Goal: Task Accomplishment & Management: Use online tool/utility

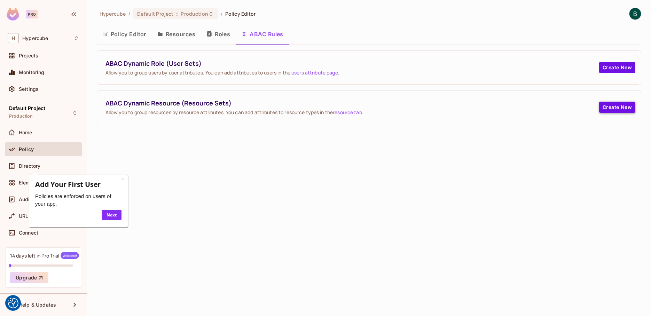
click at [614, 106] on button "Create New" at bounding box center [617, 107] width 36 height 11
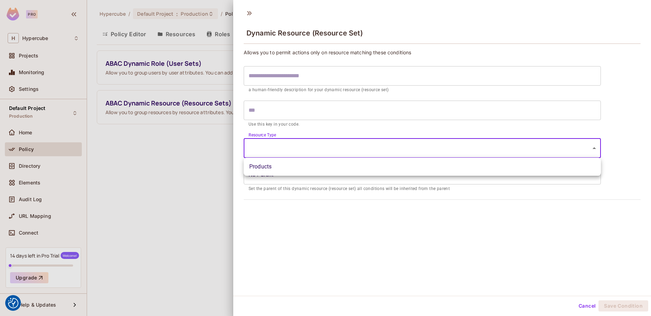
click at [313, 152] on body "We use cookies to enhance your browsing experience, serve personalized ads or c…" at bounding box center [325, 158] width 651 height 316
click at [313, 152] on div at bounding box center [325, 158] width 651 height 316
click at [310, 148] on body "We use cookies to enhance your browsing experience, serve personalized ads or c…" at bounding box center [325, 158] width 651 height 316
click at [307, 168] on li "Products" at bounding box center [422, 167] width 357 height 13
type input "********"
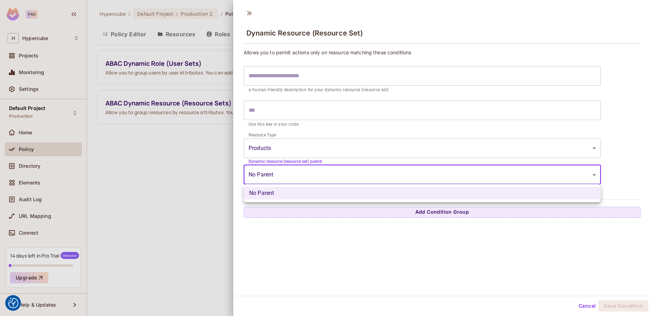
click at [302, 171] on body "We use cookies to enhance your browsing experience, serve personalized ads or c…" at bounding box center [325, 158] width 651 height 316
click at [299, 168] on div at bounding box center [325, 158] width 651 height 316
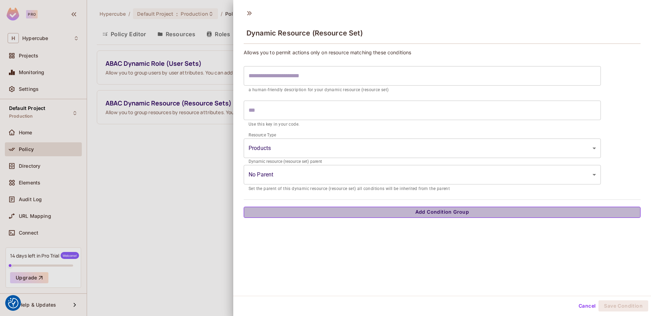
click at [333, 210] on button "Add Condition Group" at bounding box center [442, 212] width 397 height 11
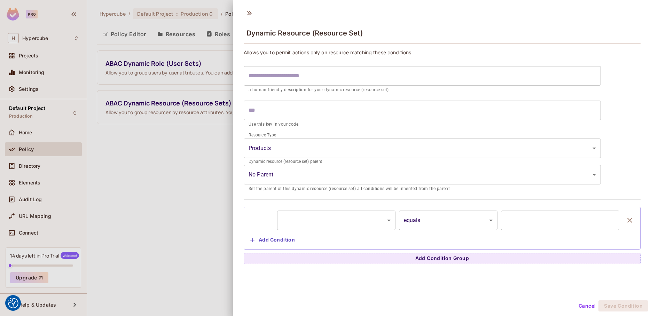
click at [326, 221] on body "We use cookies to enhance your browsing experience, serve personalized ads or c…" at bounding box center [325, 158] width 651 height 316
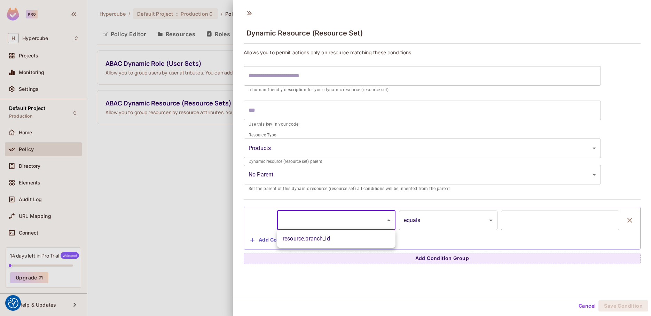
click at [325, 237] on li "resource.branch_id" at bounding box center [336, 239] width 118 height 13
type input "**********"
click at [540, 210] on div "**********" at bounding box center [442, 228] width 397 height 43
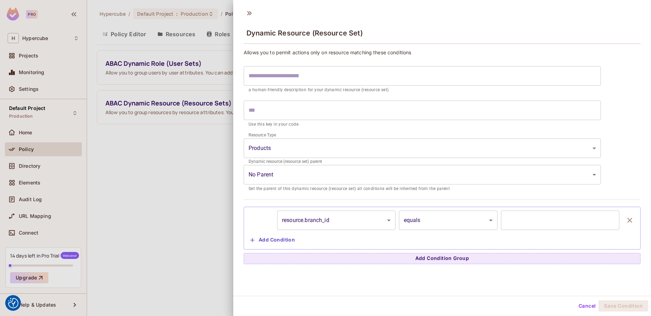
click at [539, 220] on input "text" at bounding box center [560, 220] width 118 height 19
type input "*******"
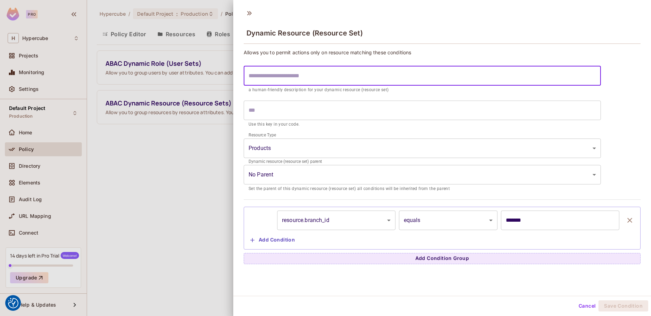
click at [357, 74] on input "text" at bounding box center [422, 75] width 357 height 19
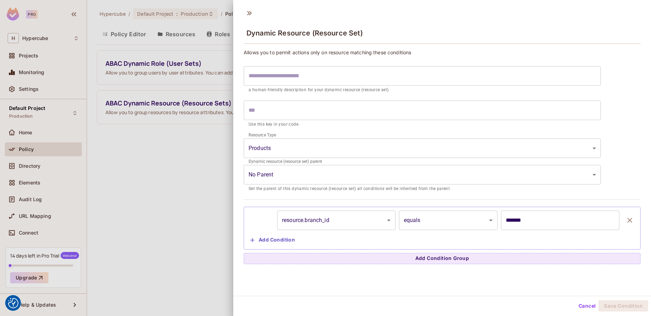
click at [136, 154] on div at bounding box center [325, 158] width 651 height 316
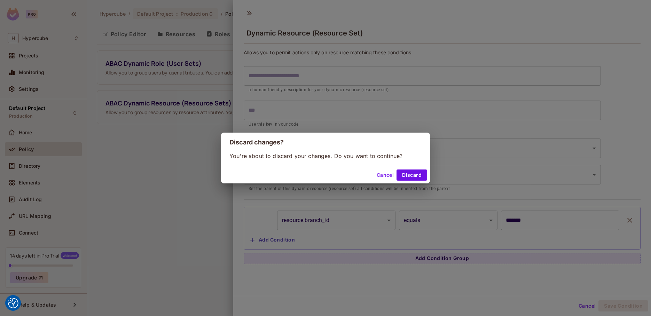
click at [383, 176] on button "Cancel" at bounding box center [385, 175] width 23 height 11
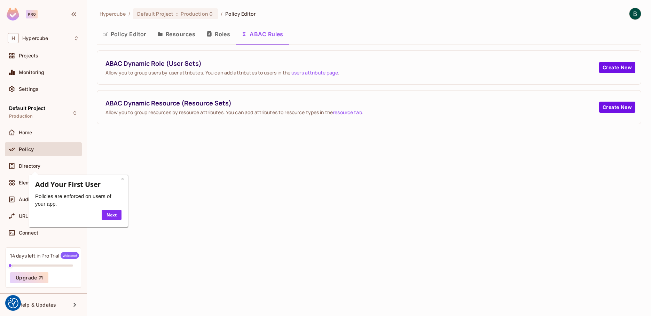
click at [123, 178] on link "×" at bounding box center [122, 178] width 3 height 7
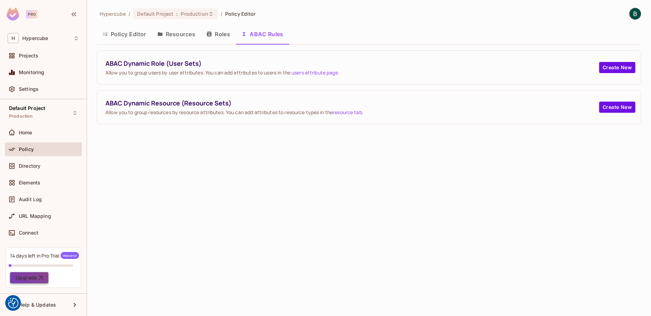
click at [22, 281] on button "Upgrade" at bounding box center [29, 277] width 38 height 11
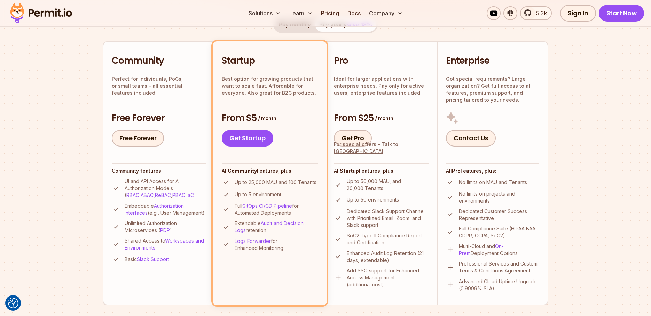
scroll to position [144, 0]
click at [564, 199] on section "Permit Pricing From Free to Predictable Scaling From a startup with 100 users t…" at bounding box center [325, 250] width 651 height 753
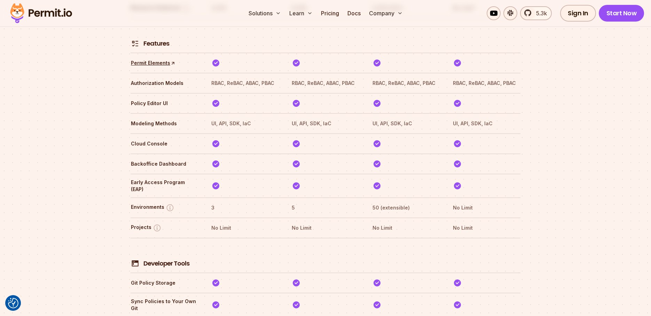
scroll to position [1072, 0]
